Goal: Task Accomplishment & Management: Complete application form

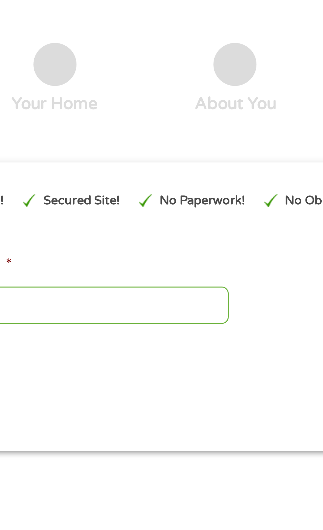
scroll to position [34, 0]
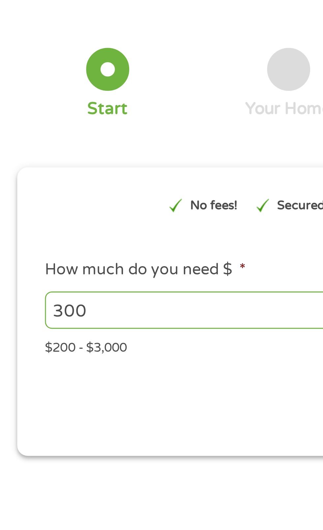
click at [35, 107] on input "300" at bounding box center [87, 106] width 144 height 13
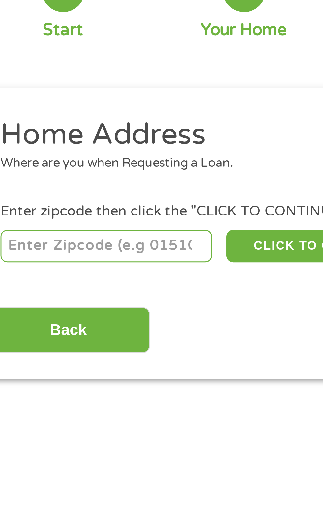
scroll to position [0, 0]
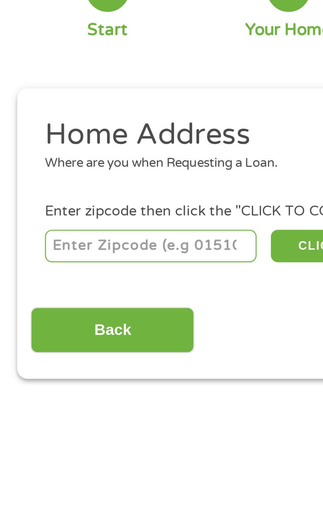
click at [26, 141] on input "number" at bounding box center [51, 142] width 73 height 11
click at [24, 120] on li "Home Address Where are you when Requesting a Loan." at bounding box center [159, 110] width 297 height 25
click at [25, 144] on input "number" at bounding box center [51, 142] width 73 height 11
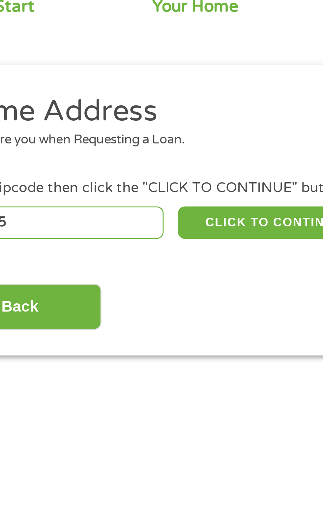
type input "59845"
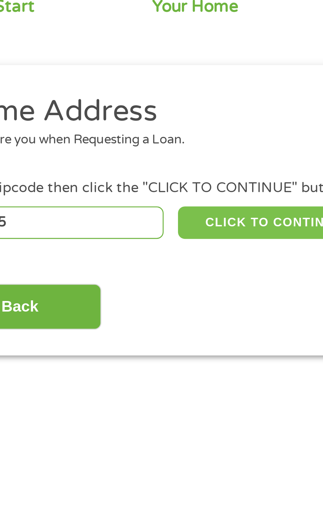
click at [113, 144] on button "CLICK TO CONTINUE" at bounding box center [125, 142] width 64 height 11
type input "59845"
type input "Hot Springs"
select select "[US_STATE]"
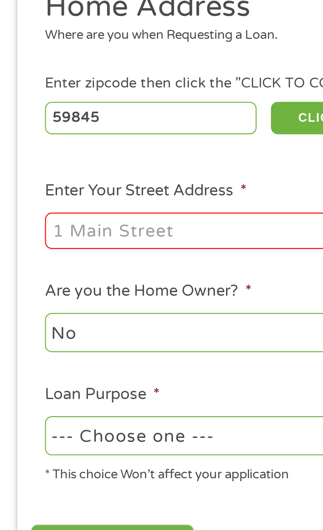
scroll to position [7, 0]
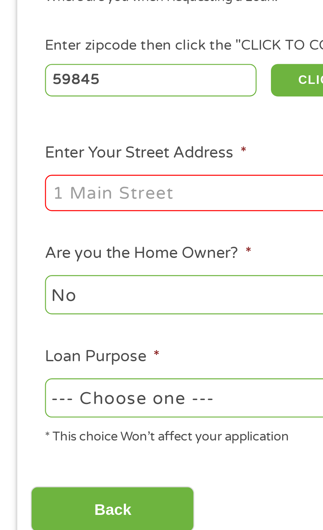
click at [28, 178] on input "Enter Your Street Address *" at bounding box center [85, 178] width 141 height 13
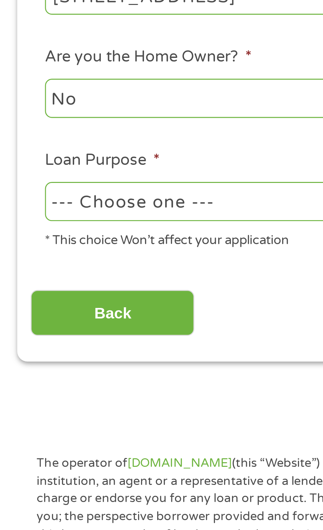
type input "[STREET_ADDRESS]"
click at [28, 252] on select "--- Choose one --- Pay Bills Debt Consolidation Home Improvement Major Purchase…" at bounding box center [85, 248] width 141 height 13
select select "paybills"
click at [15, 242] on select "--- Choose one --- Pay Bills Debt Consolidation Home Improvement Major Purchase…" at bounding box center [85, 248] width 141 height 13
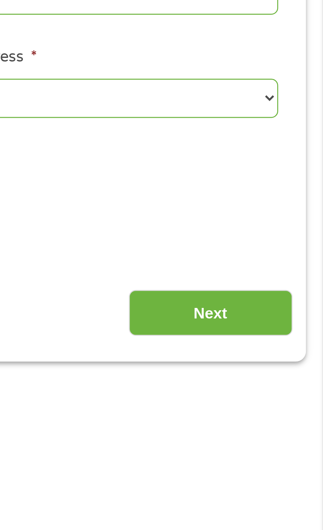
click at [269, 283] on input "Next" at bounding box center [284, 287] width 56 height 16
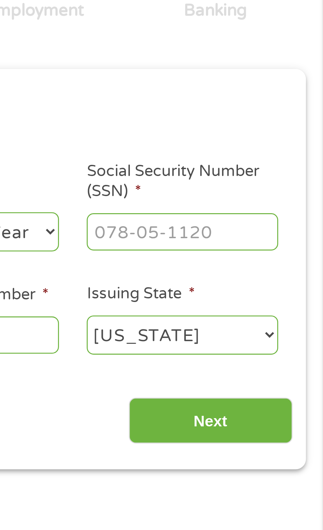
scroll to position [3, 0]
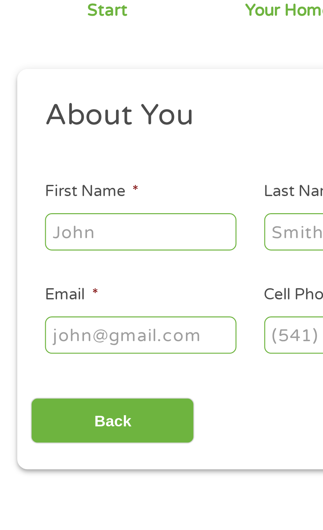
click at [25, 147] on input "First Name *" at bounding box center [48, 144] width 66 height 13
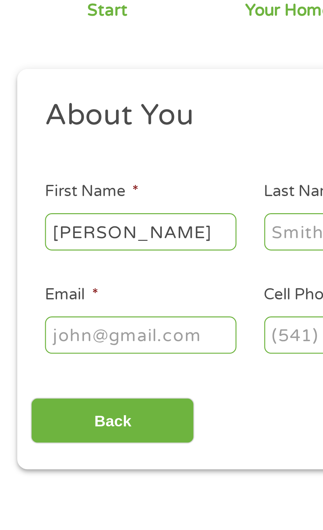
type input "[PERSON_NAME]"
click at [99, 147] on input "Last Name *" at bounding box center [124, 144] width 66 height 13
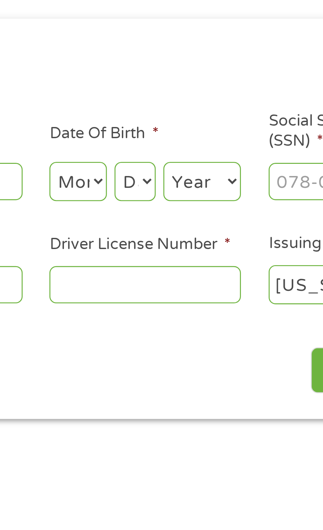
type input "[PERSON_NAME]"
click at [174, 147] on select "Month 1 2 3 4 5 6 7 8 9 10 11 12" at bounding box center [176, 144] width 20 height 13
select select "12"
click at [166, 138] on select "Month 1 2 3 4 5 6 7 8 9 10 11 12" at bounding box center [176, 144] width 20 height 13
click at [195, 148] on select "Day 1 2 3 4 5 6 7 8 9 10 11 12 13 14 15 16 17 18 19 20 21 22 23 24 25 26 27 28 …" at bounding box center [195, 144] width 14 height 13
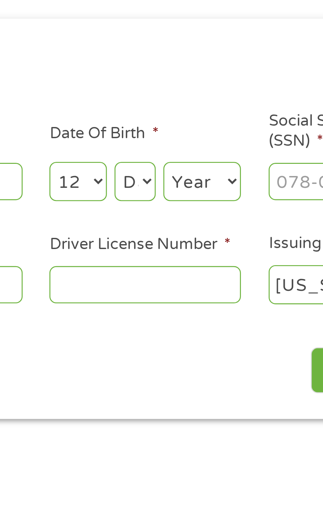
select select "31"
click at [188, 138] on select "Day 1 2 3 4 5 6 7 8 9 10 11 12 13 14 15 16 17 18 19 20 21 22 23 24 25 26 27 28 …" at bounding box center [195, 144] width 14 height 13
click at [221, 144] on select "Year [DATE] 2006 2005 2004 2003 2002 2001 2000 1999 1998 1997 1996 1995 1994 19…" at bounding box center [218, 144] width 27 height 13
select select "1985"
click at [205, 138] on select "Year [DATE] 2006 2005 2004 2003 2002 2001 2000 1999 1998 1997 1996 1995 1994 19…" at bounding box center [218, 144] width 27 height 13
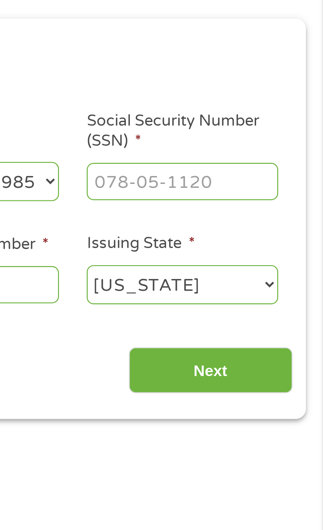
click at [251, 148] on input "Social Security Number (SSN) *" at bounding box center [274, 144] width 66 height 13
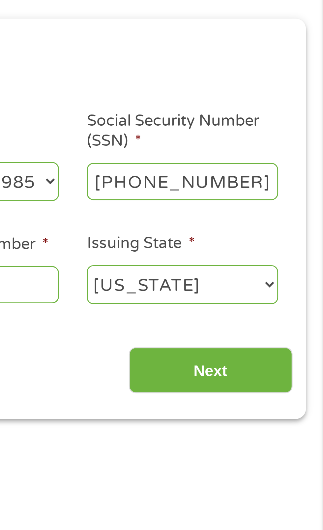
type input "434-75-8167"
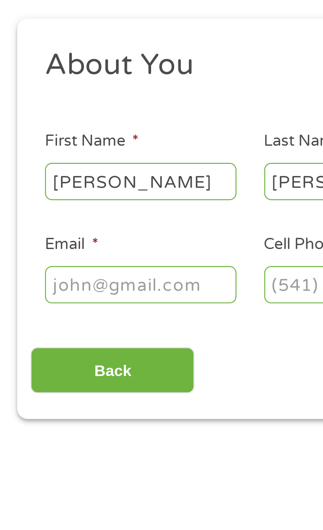
click at [21, 183] on input "Email *" at bounding box center [48, 180] width 66 height 13
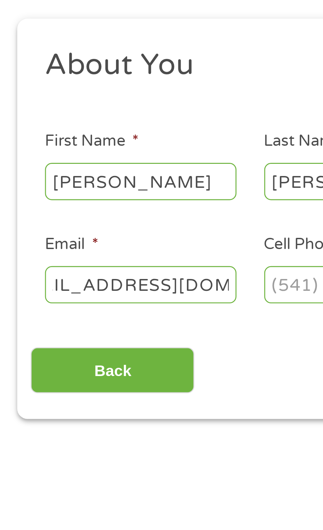
scroll to position [0, 24]
click at [65, 182] on input "[EMAIL_ADDRESS][DOMAIN_NAME]" at bounding box center [48, 180] width 66 height 13
type input "[EMAIL_ADDRESS][DOMAIN_NAME]"
click at [98, 179] on input "Cell Phone *" at bounding box center [124, 180] width 66 height 13
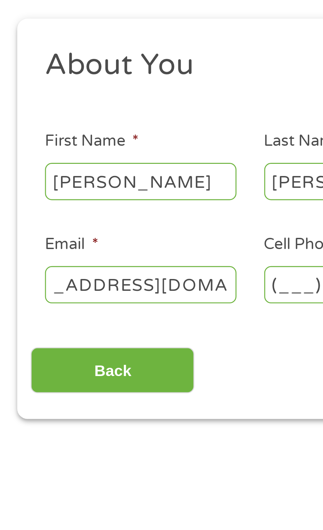
scroll to position [0, 0]
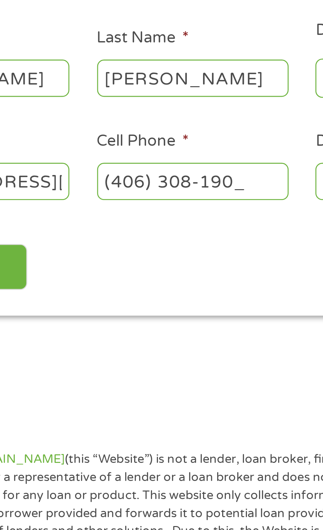
type input "[PHONE_NUMBER]"
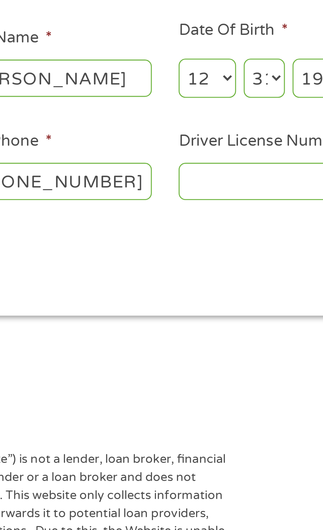
click at [177, 180] on input "Driver License Number *" at bounding box center [199, 180] width 66 height 13
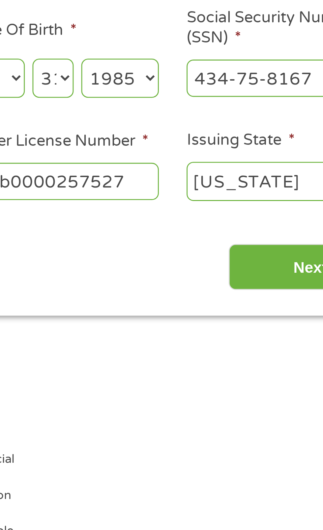
type input "Aab0000257527"
click at [265, 210] on input "Next" at bounding box center [284, 210] width 56 height 16
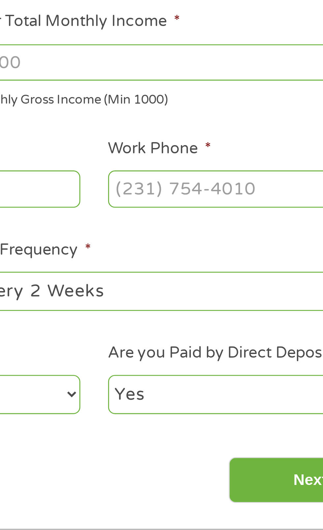
scroll to position [3, 3]
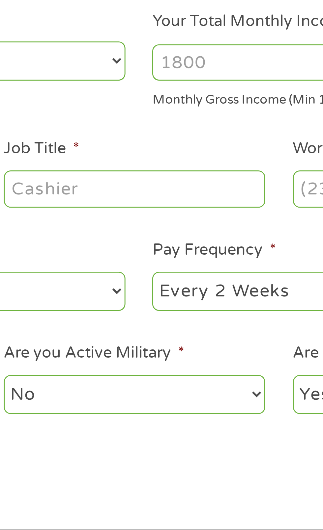
click at [192, 217] on select "--- Choose one --- Every 2 Weeks Every Week Monthly Semi-Monthly" at bounding box center [236, 217] width 141 height 13
select select "weekly"
click at [166, 211] on select "--- Choose one --- Every 2 Weeks Every Week Monthly Semi-Monthly" at bounding box center [236, 217] width 141 height 13
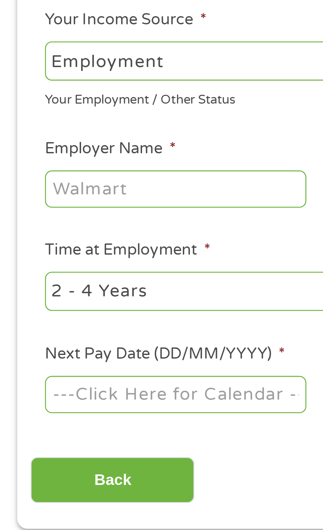
click at [32, 257] on body "Home Get Loan Offer How it works FAQs Blog Cash Loans Quick Loans Online Loans …" at bounding box center [161, 499] width 323 height 1004
click at [37, 255] on input "Next Pay Date (DD/MM/YYYY) *" at bounding box center [60, 253] width 90 height 13
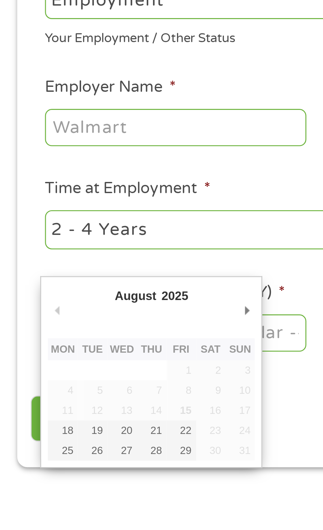
type input "[DATE]"
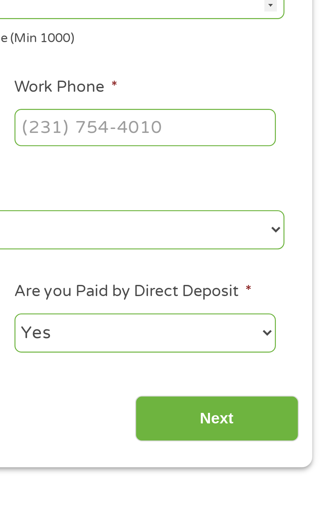
scroll to position [3, 0]
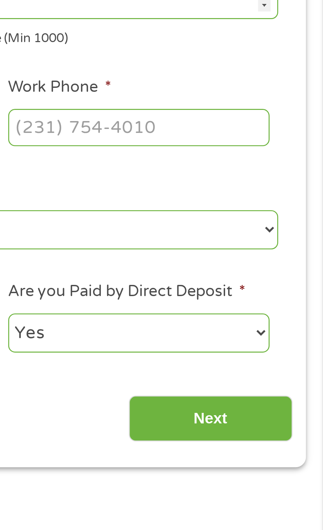
click at [303, 254] on select "Yes No" at bounding box center [259, 253] width 90 height 13
select select "0"
click at [214, 247] on select "Yes No" at bounding box center [259, 253] width 90 height 13
click at [279, 285] on input "Next" at bounding box center [284, 283] width 56 height 16
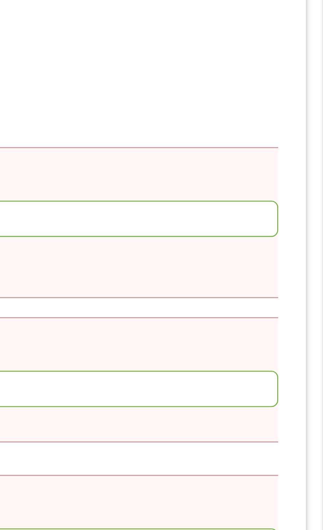
scroll to position [0, 0]
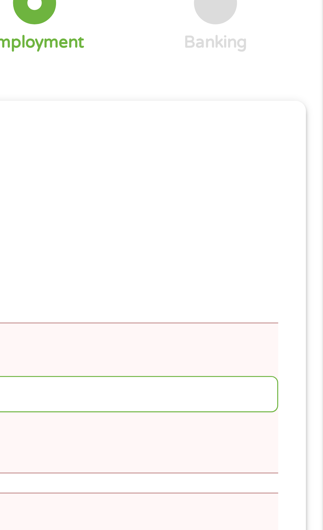
click at [295, 156] on ul "Your Employment Your Income Source * --- Choose one --- Employment [DEMOGRAPHIC…" at bounding box center [161, 306] width 301 height 360
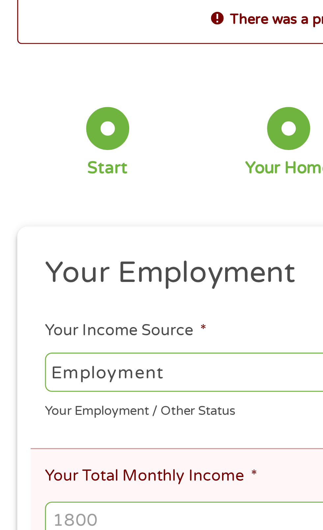
scroll to position [6, 0]
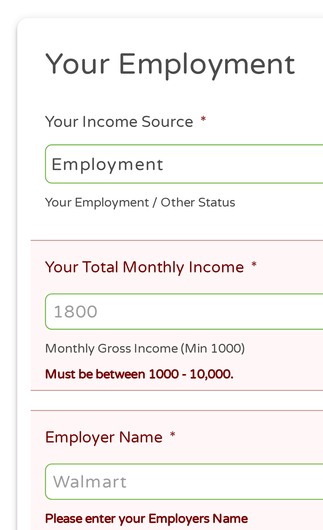
click at [39, 208] on input "Your Total Monthly Income *" at bounding box center [161, 211] width 292 height 13
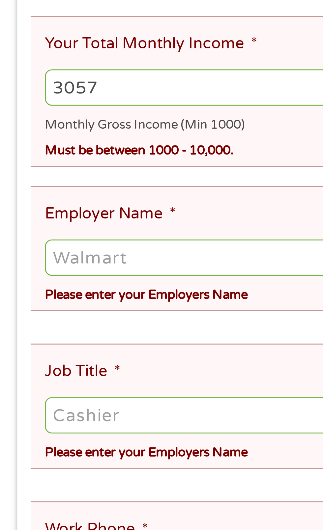
type input "3057"
click at [26, 271] on input "Employer Name *" at bounding box center [161, 269] width 292 height 13
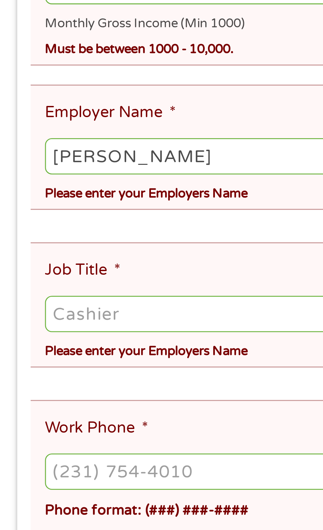
type input "[PERSON_NAME]"
click at [26, 322] on input "Job Title *" at bounding box center [161, 324] width 292 height 13
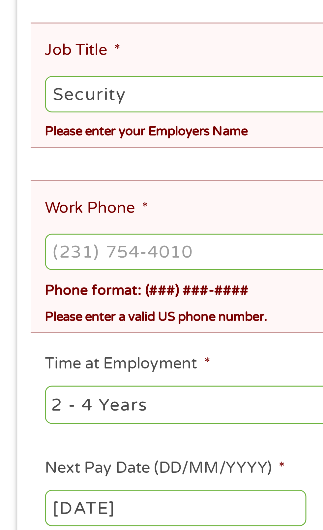
type input "Security"
click at [22, 372] on input "Work Phone *" at bounding box center [161, 378] width 292 height 13
type input "[PHONE_NUMBER]"
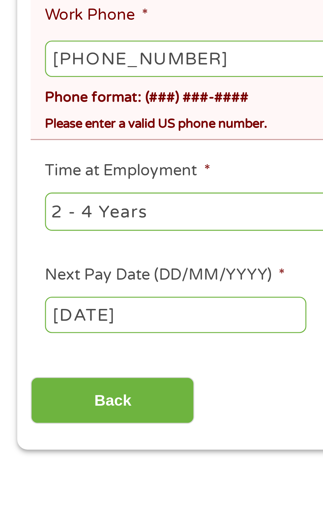
click at [54, 424] on select "--- Choose one --- 1 Year or less 1 - 2 Years 2 - 4 Years Over 4 Years" at bounding box center [85, 430] width 141 height 13
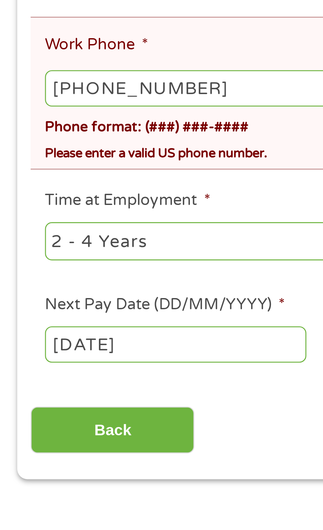
select select "24months"
click at [15, 424] on select "--- Choose one --- 1 Year or less 1 - 2 Years 2 - 4 Years Over 4 Years" at bounding box center [85, 430] width 141 height 13
click at [67, 460] on input "[DATE]" at bounding box center [60, 466] width 90 height 13
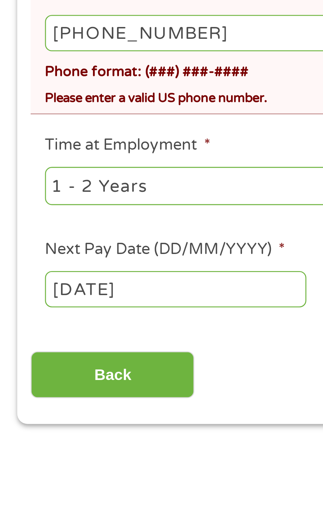
click at [29, 460] on input "[DATE]" at bounding box center [60, 466] width 90 height 13
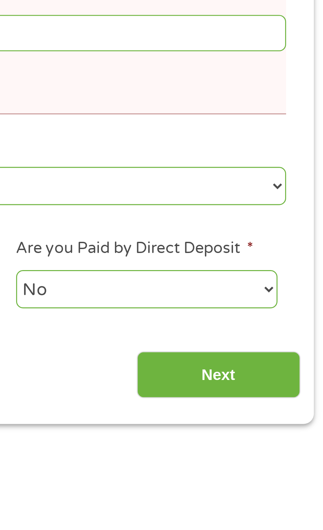
click at [280, 490] on input "Next" at bounding box center [284, 496] width 56 height 16
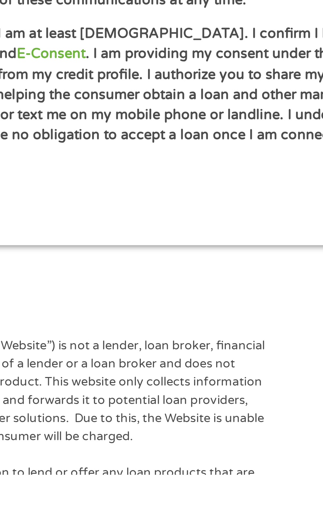
scroll to position [41, 0]
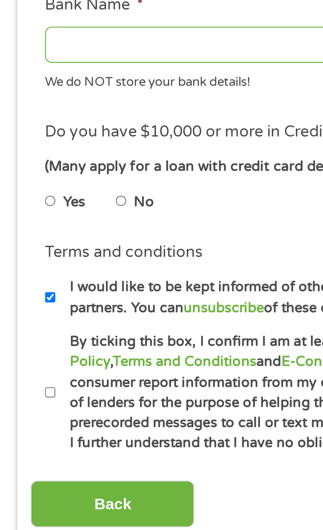
click at [44, 295] on input "No" at bounding box center [42, 292] width 4 height 11
radio input "true"
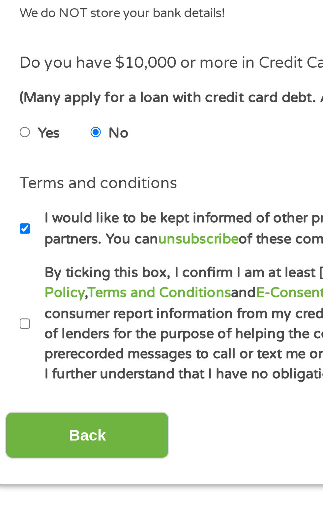
click at [22, 358] on label "By ticking this box, I confirm I am at least [DEMOGRAPHIC_DATA]. I confirm I ha…" at bounding box center [164, 358] width 291 height 42
click at [19, 358] on input "By ticking this box, I confirm I am at least [DEMOGRAPHIC_DATA]. I confirm I ha…" at bounding box center [17, 358] width 4 height 11
checkbox input "true"
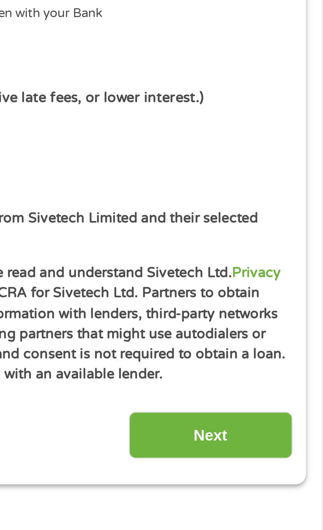
click at [282, 397] on input "Next" at bounding box center [284, 397] width 56 height 16
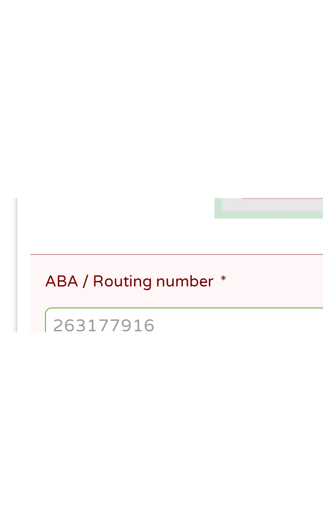
scroll to position [13, 0]
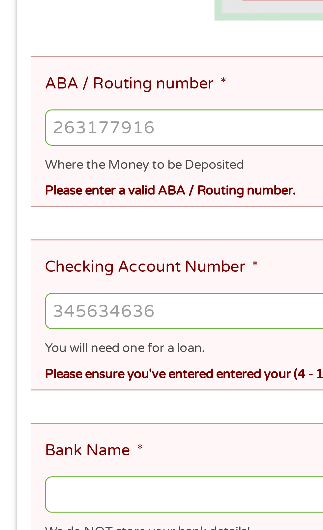
click at [23, 254] on input "ABA / Routing number *" at bounding box center [161, 253] width 292 height 13
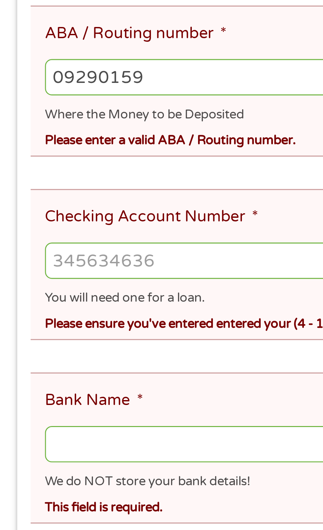
type input "092901599"
type input "VALLEY BANK OF RONAN"
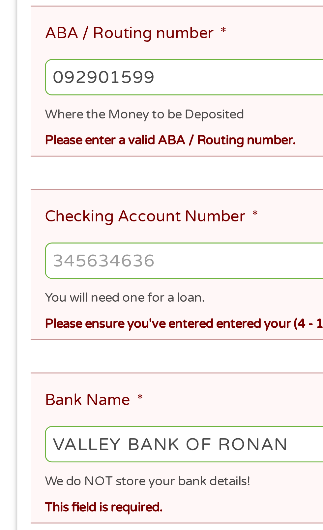
type input "092901599"
click at [23, 312] on input "Checking Account Number *" at bounding box center [161, 316] width 292 height 13
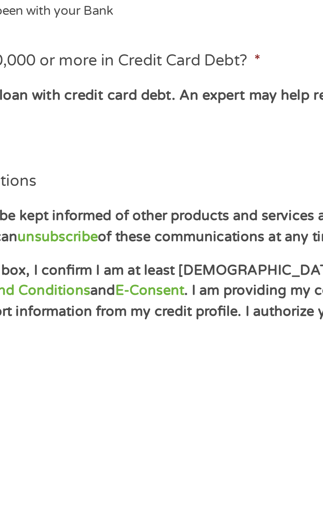
scroll to position [36, 0]
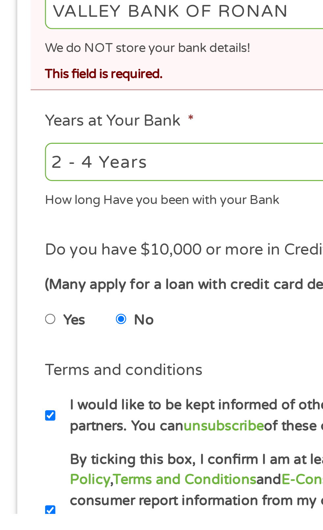
type input "3119401"
click at [73, 403] on select "2 - 4 Years 6 - 12 Months 1 - 2 Years Over 4 Years" at bounding box center [85, 409] width 141 height 13
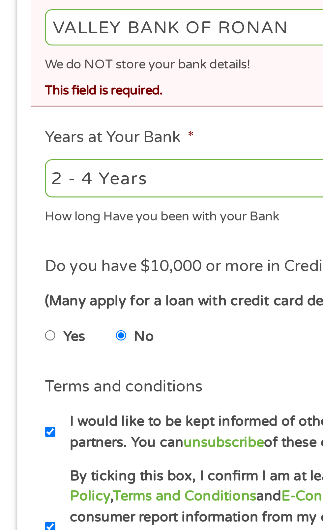
select select "60months"
click at [15, 403] on select "2 - 4 Years 6 - 12 Months 1 - 2 Years Over 4 Years" at bounding box center [85, 409] width 141 height 13
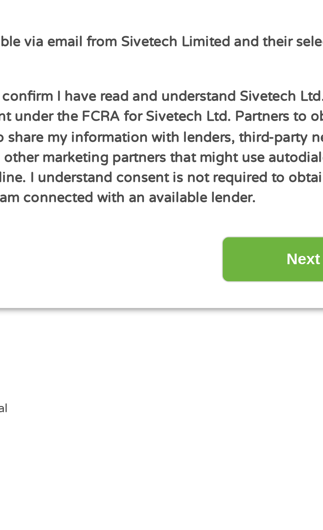
scroll to position [134, 0]
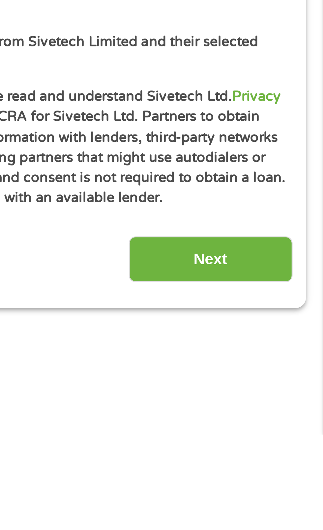
click at [281, 462] on input "Next" at bounding box center [284, 470] width 56 height 16
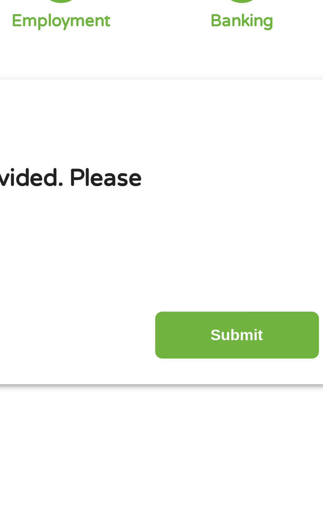
scroll to position [0, 0]
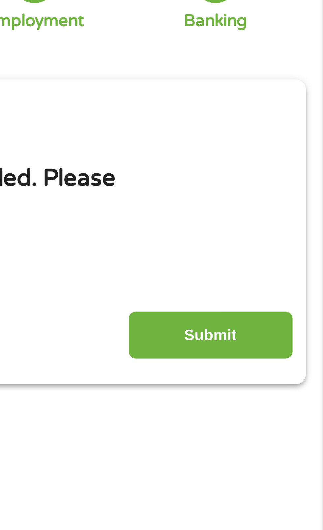
click at [277, 178] on input "Submit" at bounding box center [284, 180] width 56 height 16
